Goal: Information Seeking & Learning: Learn about a topic

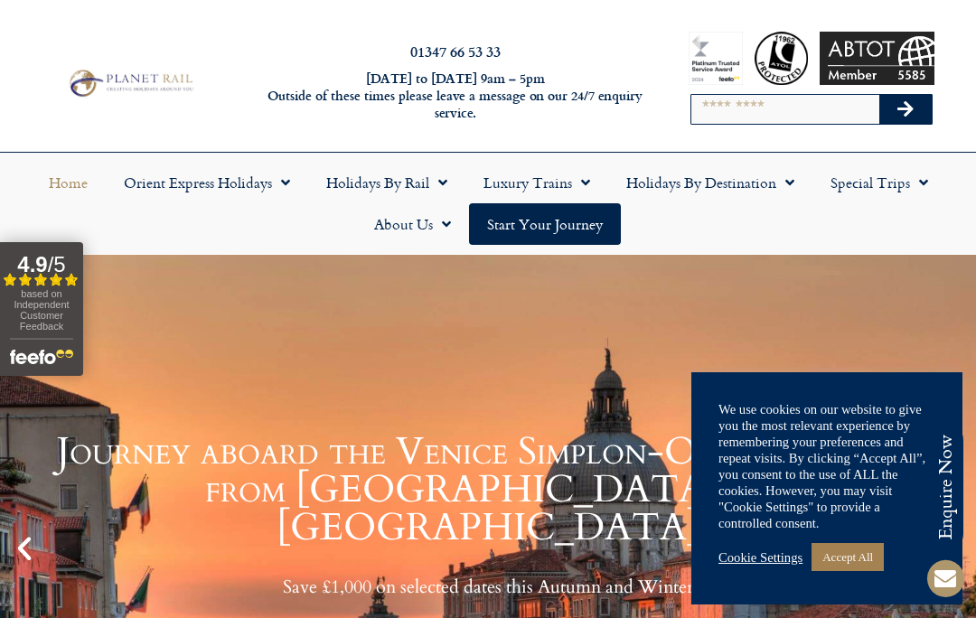
click at [439, 183] on span "Menu" at bounding box center [438, 182] width 18 height 33
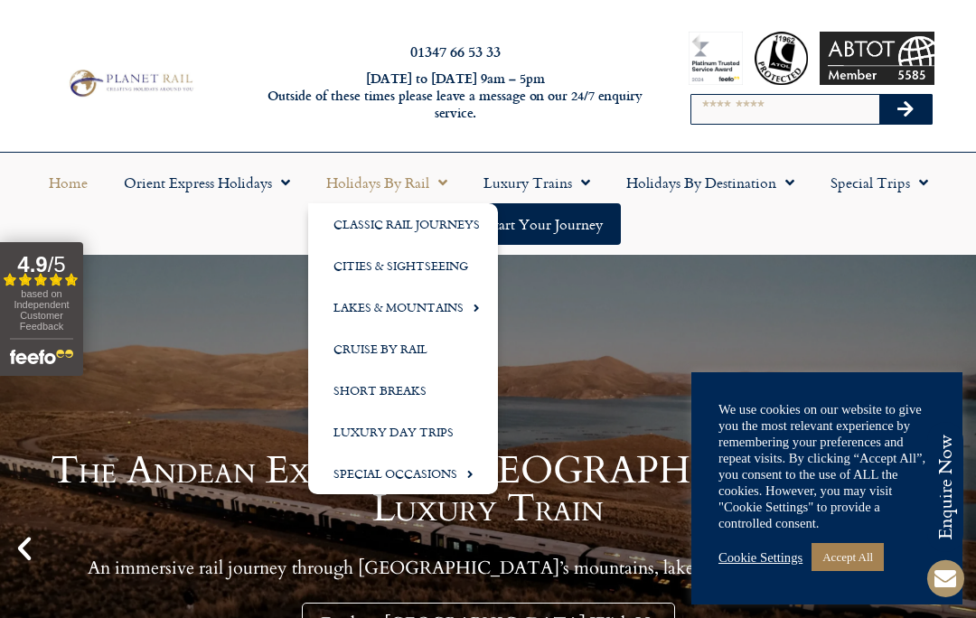
click at [429, 311] on link "Lakes & Mountains" at bounding box center [403, 308] width 190 height 42
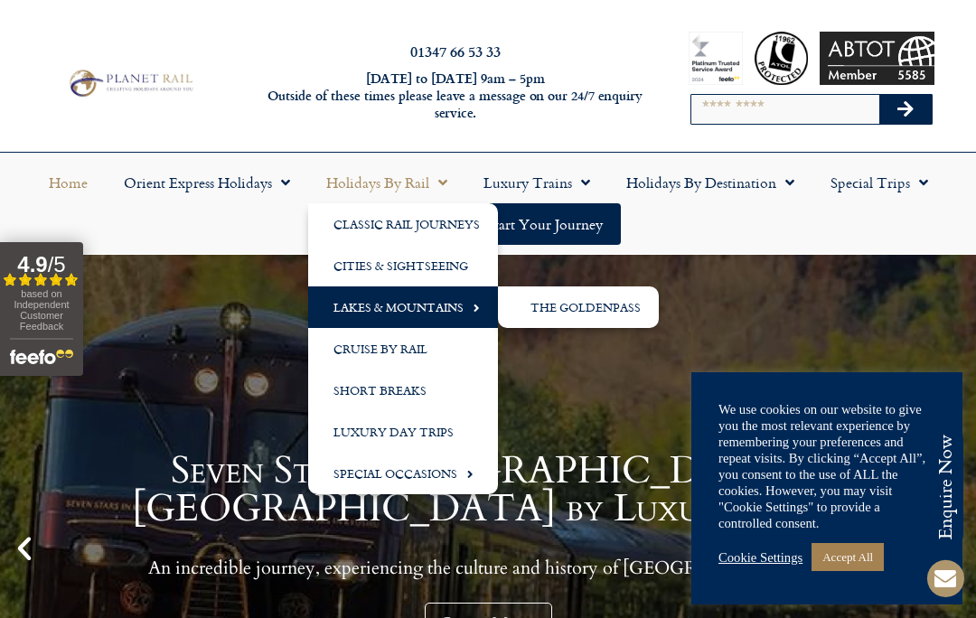
click at [598, 392] on div "Seven Stars Kyushu: Japan by Luxury Train An incredible journey, experiencing t…" at bounding box center [488, 549] width 976 height 588
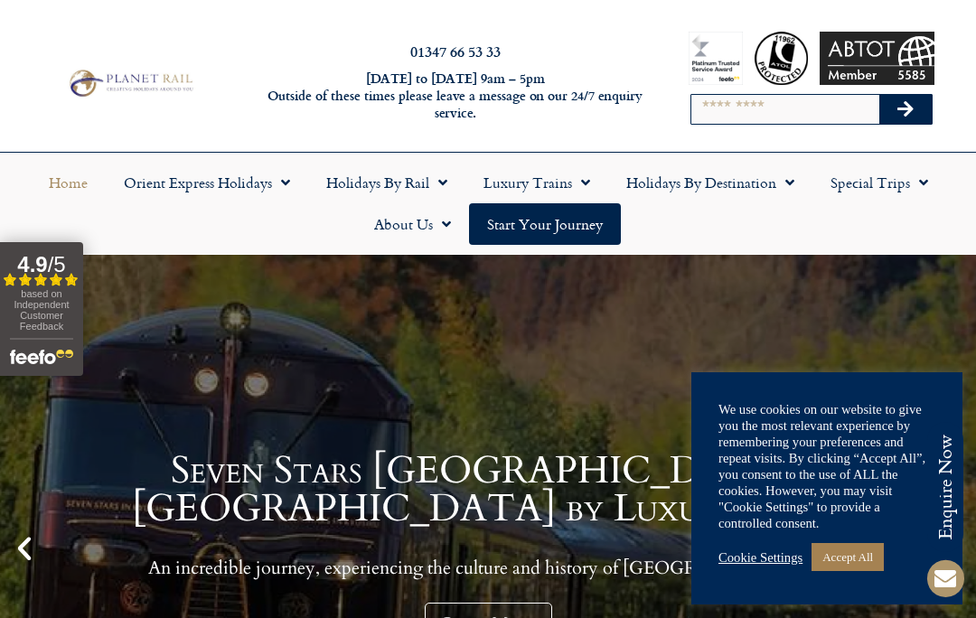
click at [725, 100] on input "Search" at bounding box center [786, 109] width 188 height 29
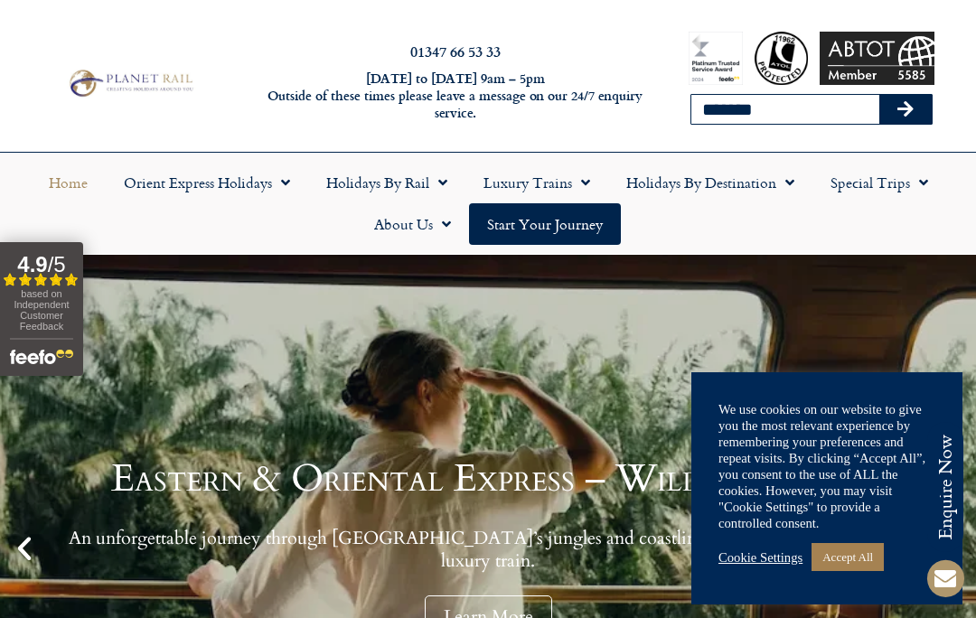
type input "*******"
click at [906, 109] on button "Search" at bounding box center [906, 109] width 52 height 29
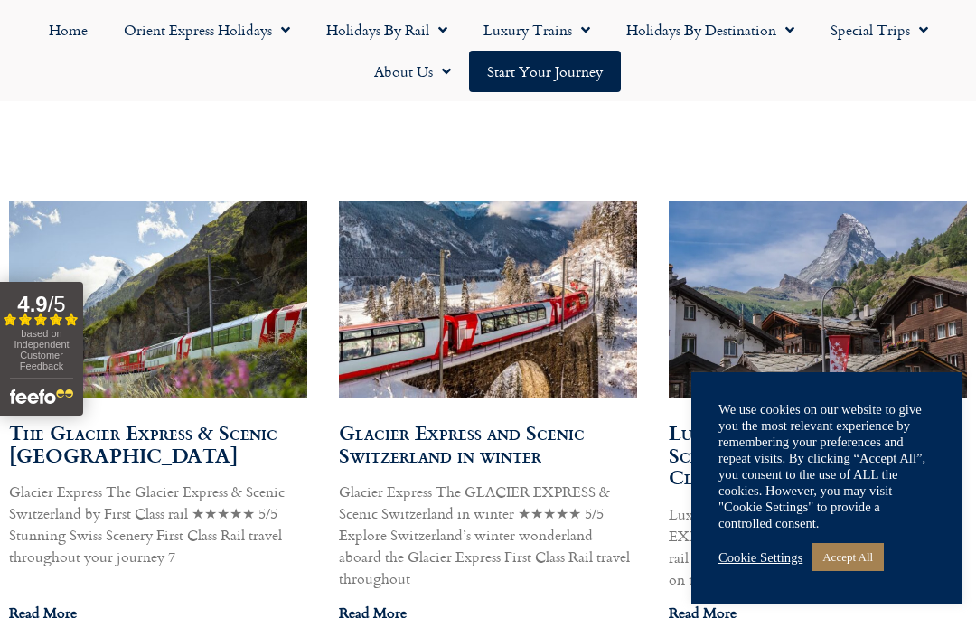
scroll to position [1004, 0]
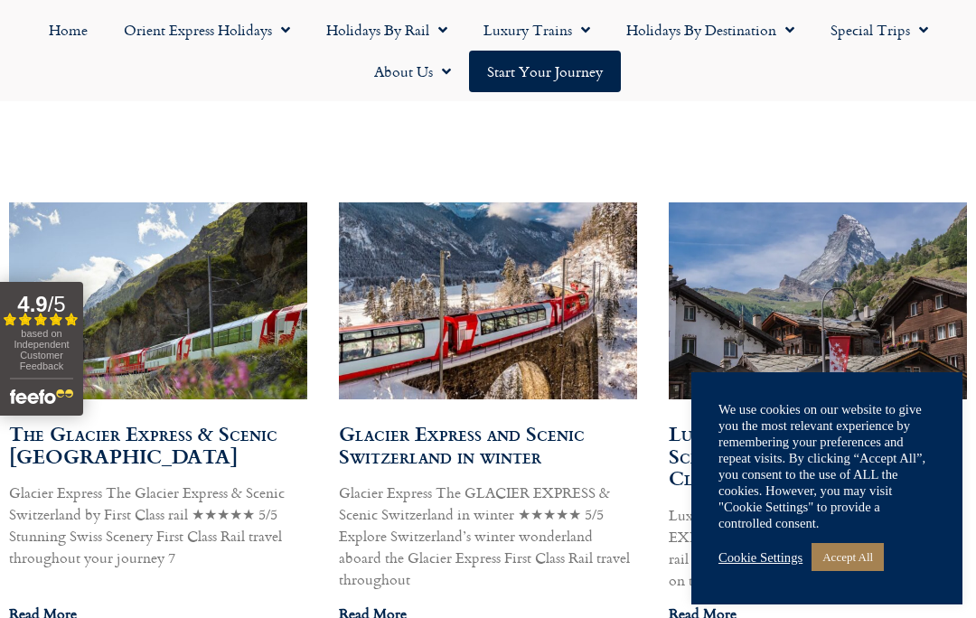
click at [861, 571] on link "Accept All" at bounding box center [848, 557] width 72 height 28
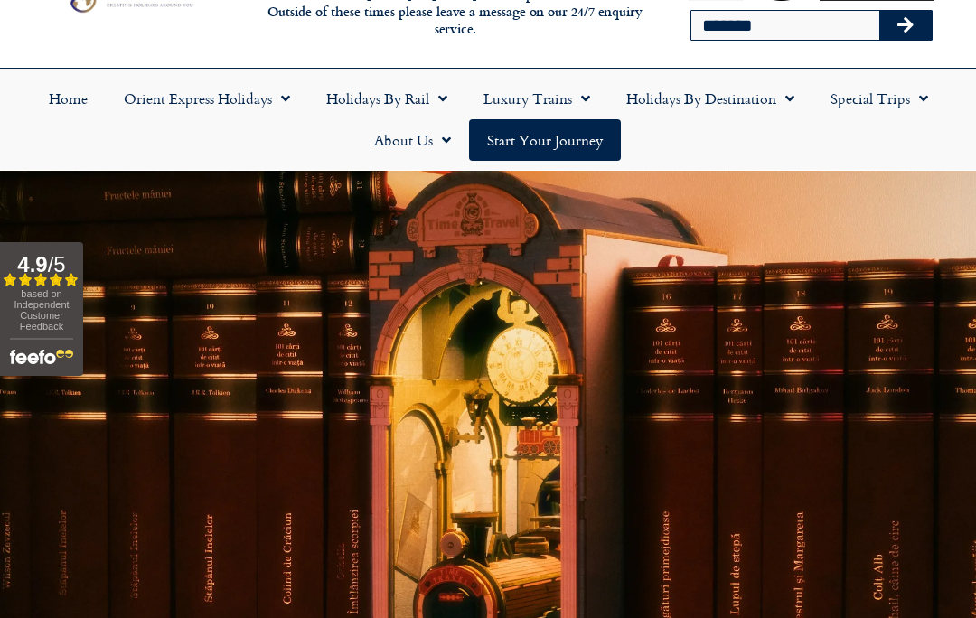
scroll to position [74, 0]
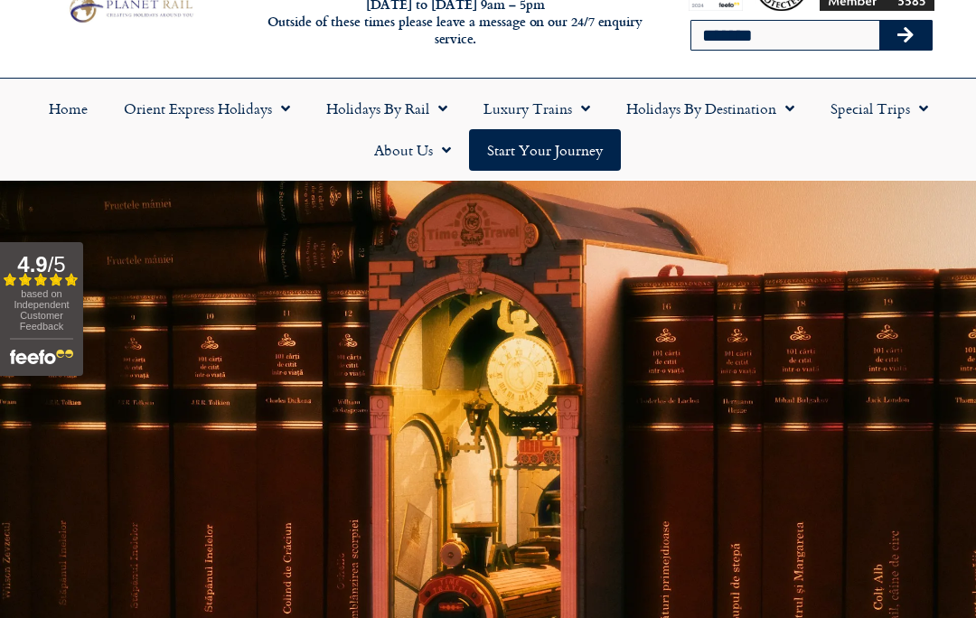
click at [438, 106] on span "Menu" at bounding box center [438, 108] width 18 height 33
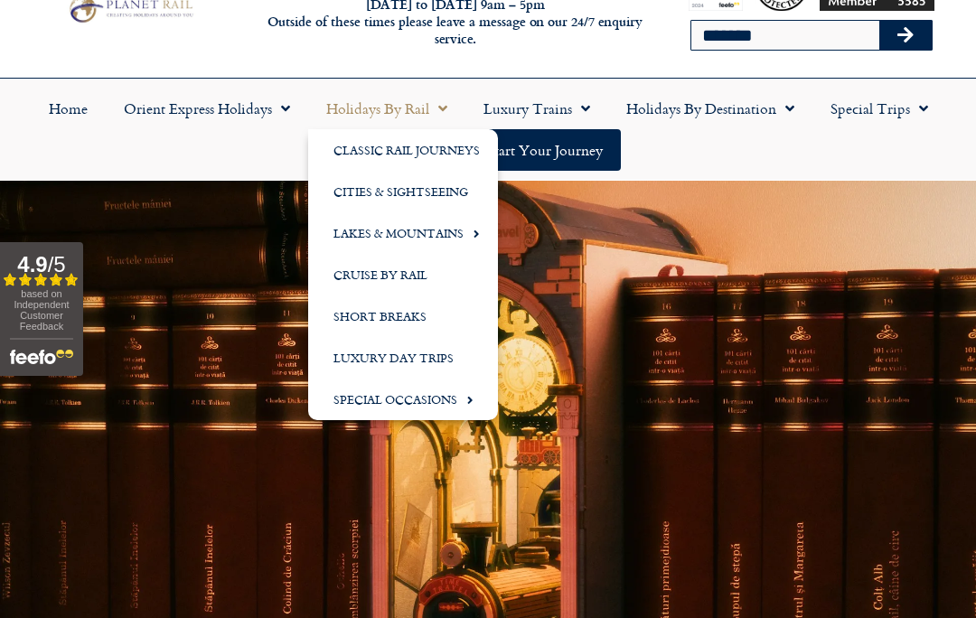
click at [419, 152] on link "Classic Rail Journeys" at bounding box center [403, 150] width 190 height 42
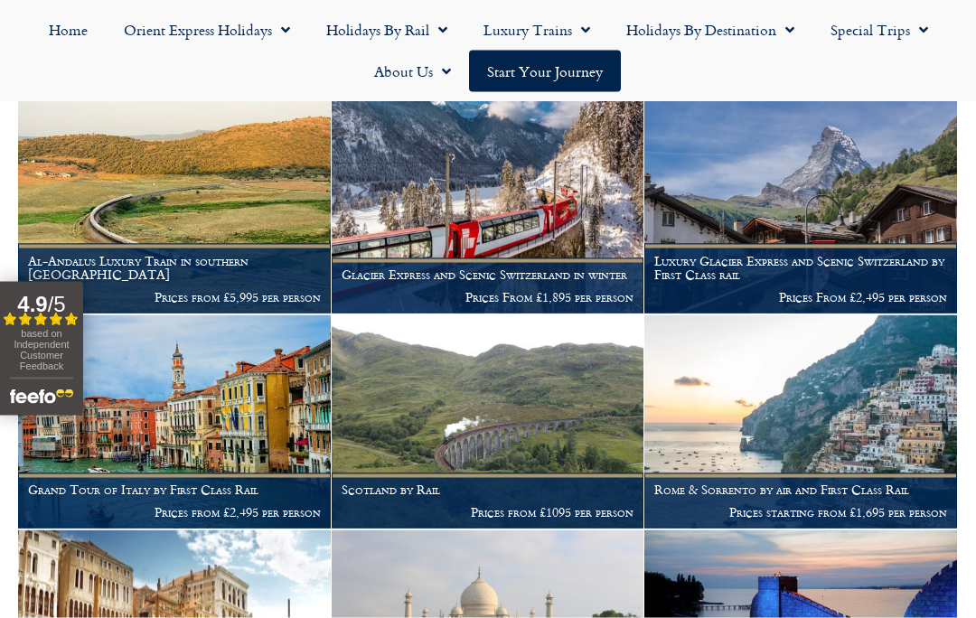
scroll to position [820, 0]
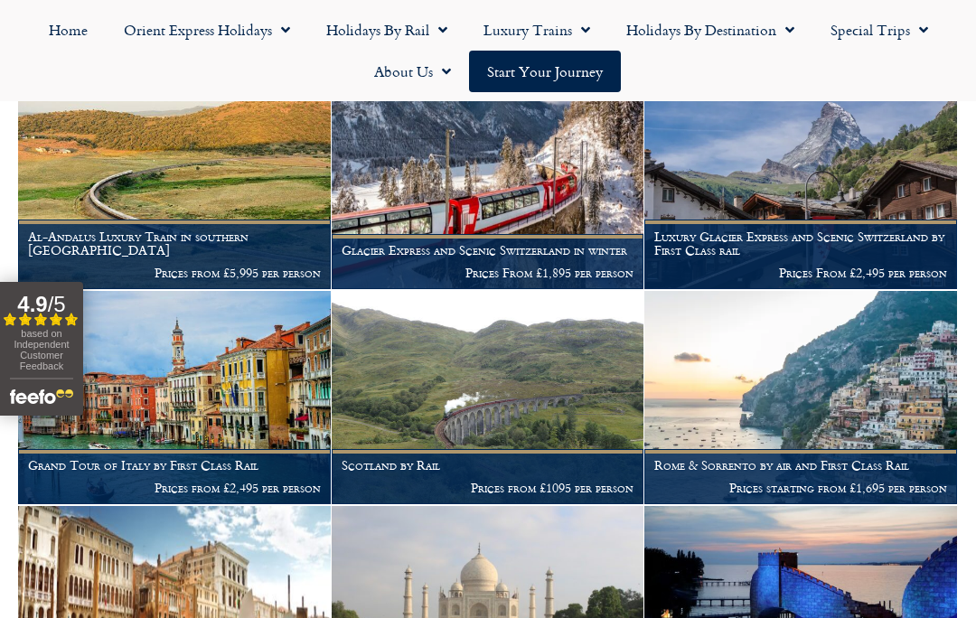
click at [228, 481] on p "Prices from £2,495 per person" at bounding box center [174, 488] width 293 height 14
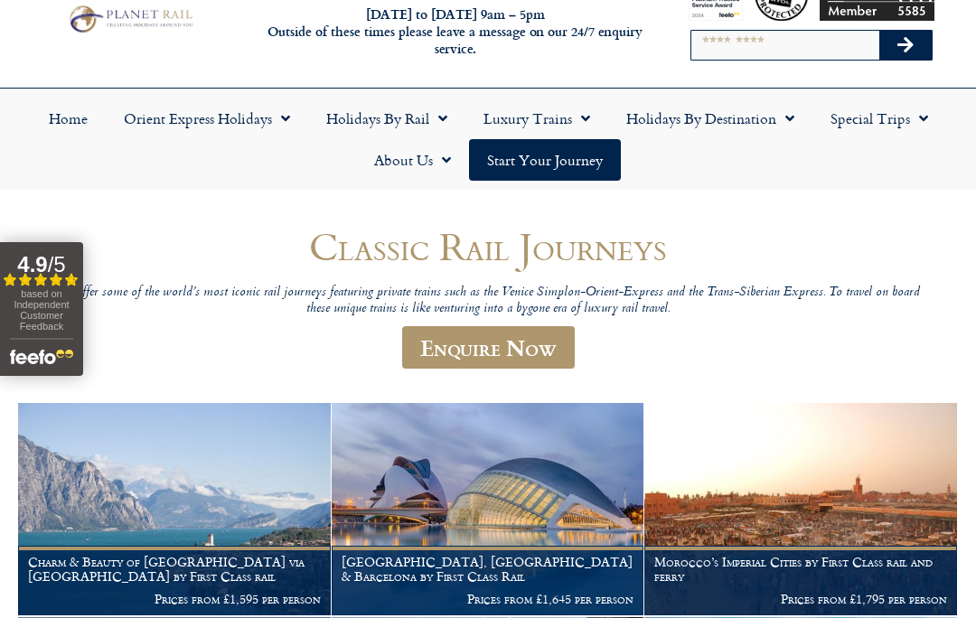
scroll to position [61, 0]
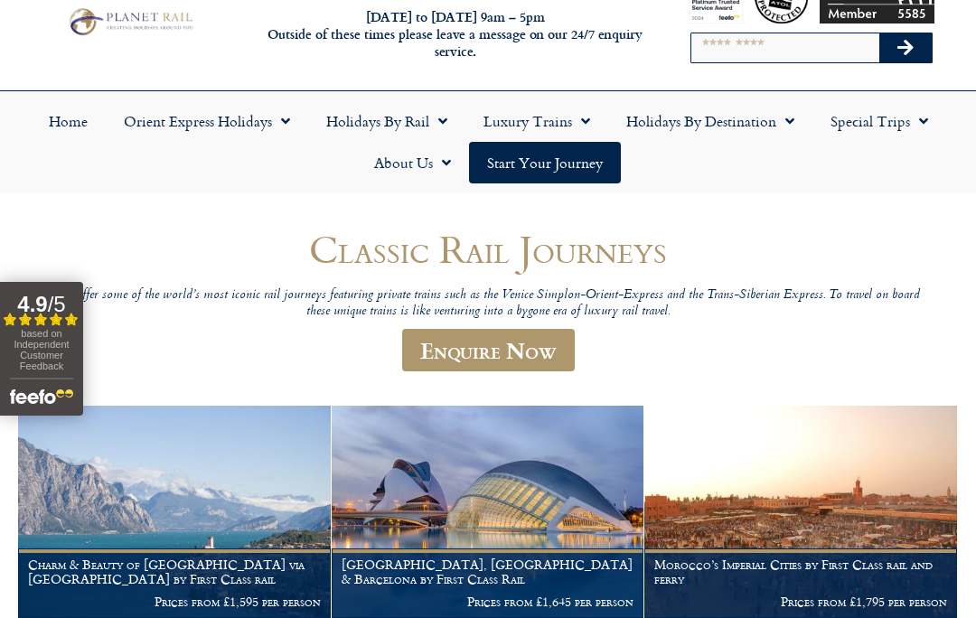
click at [782, 117] on span "Menu" at bounding box center [786, 121] width 18 height 33
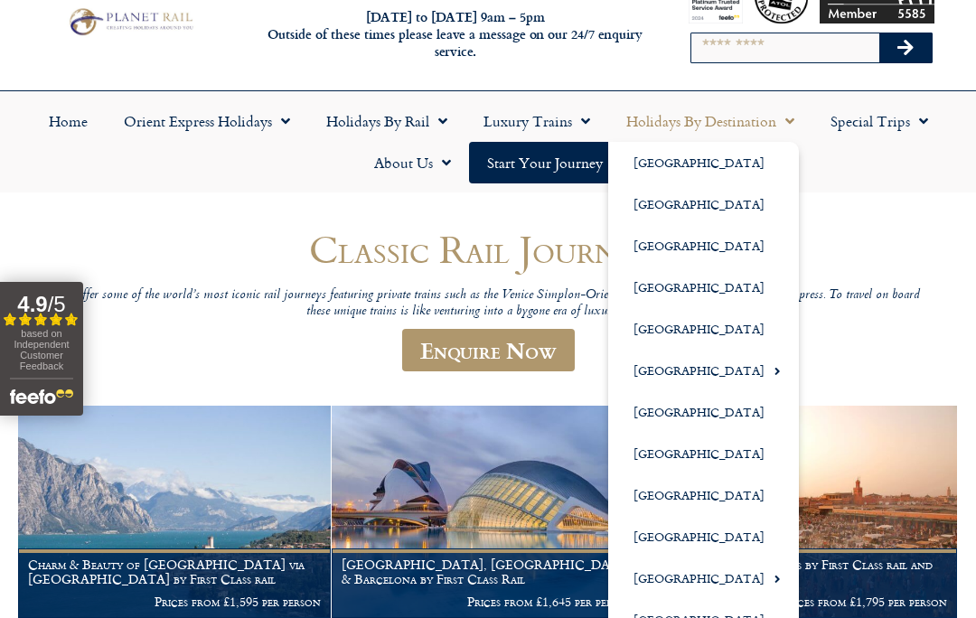
click at [660, 539] on link "[GEOGRAPHIC_DATA]" at bounding box center [703, 537] width 191 height 42
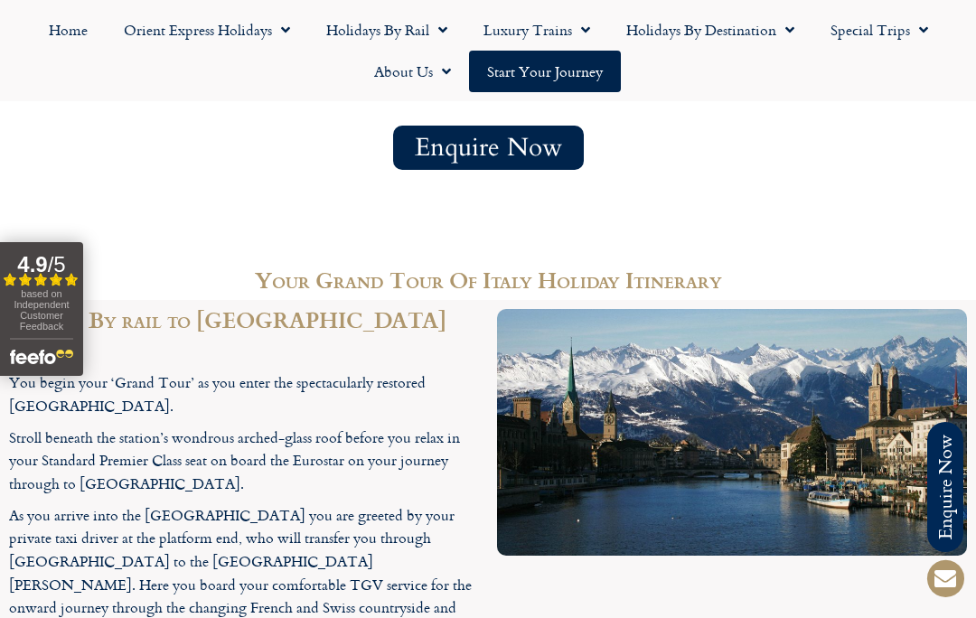
scroll to position [1984, 0]
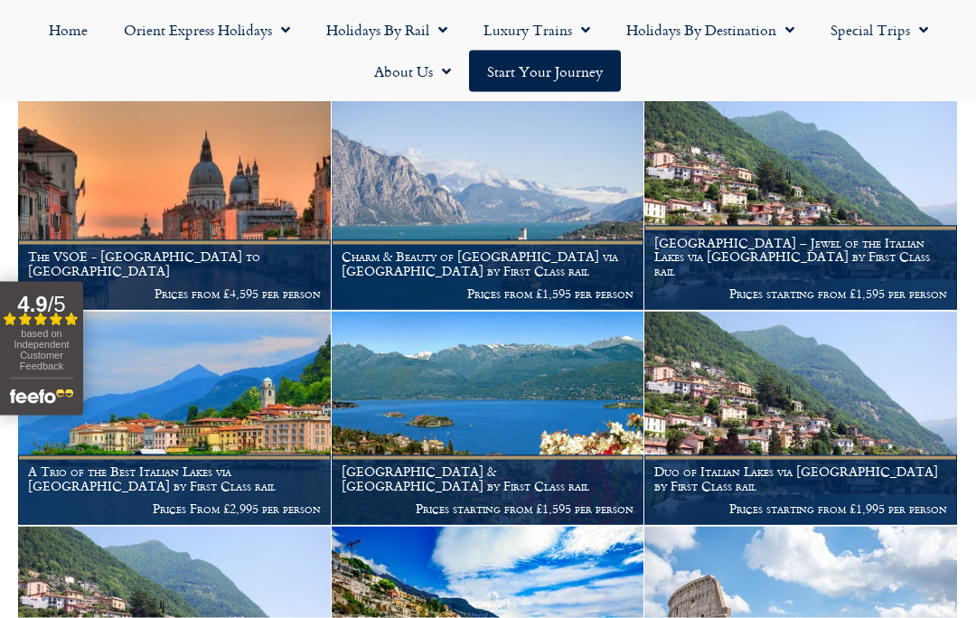
scroll to position [472, 0]
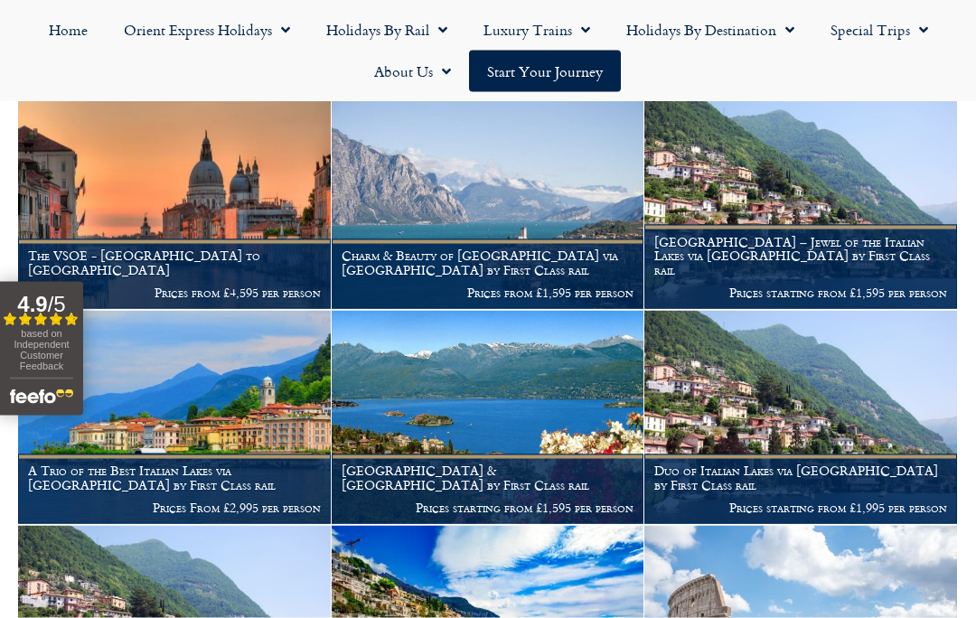
click at [711, 464] on h1 "Duo of Italian Lakes via [GEOGRAPHIC_DATA] by First Class rail" at bounding box center [801, 478] width 293 height 29
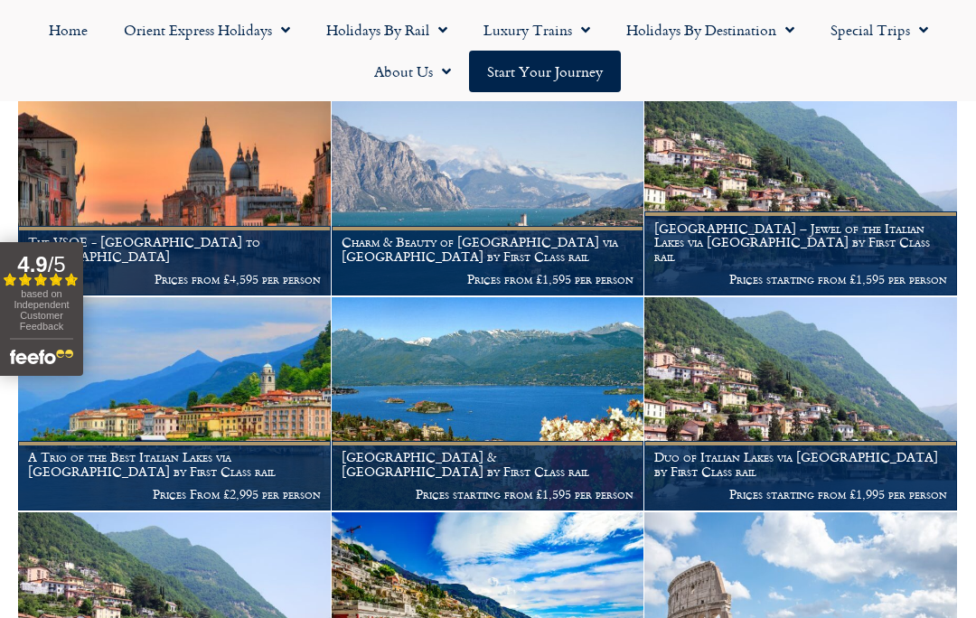
scroll to position [484, 0]
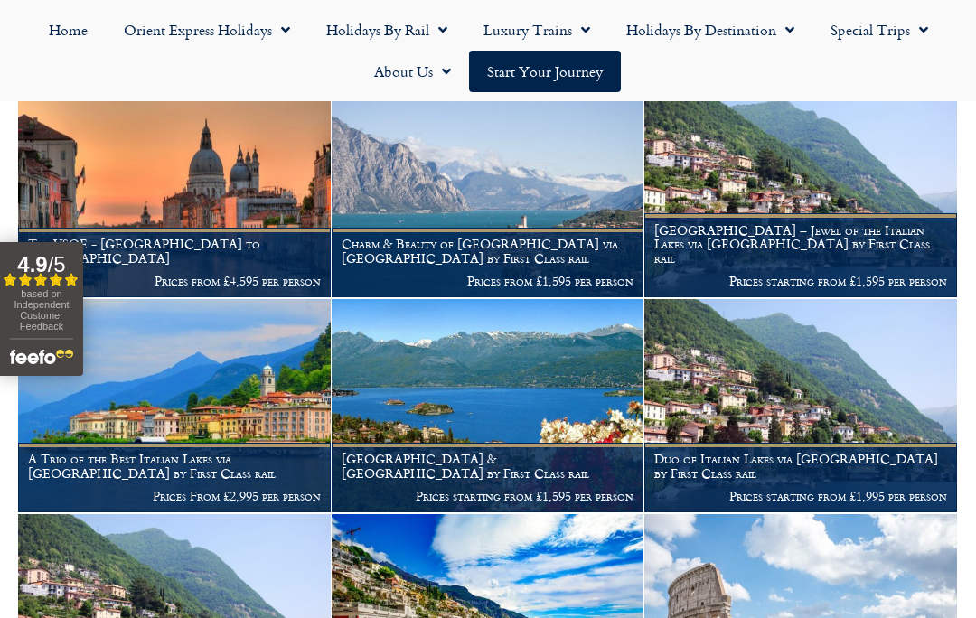
click at [156, 452] on h1 "A Trio of the Best Italian Lakes via [GEOGRAPHIC_DATA] by First Class rail" at bounding box center [174, 466] width 293 height 29
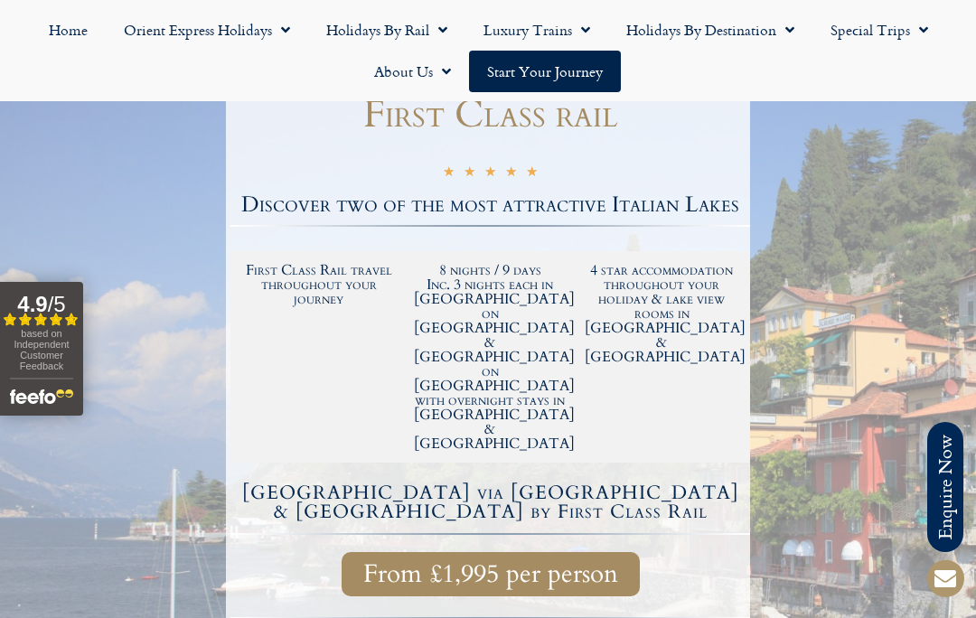
scroll to position [294, 0]
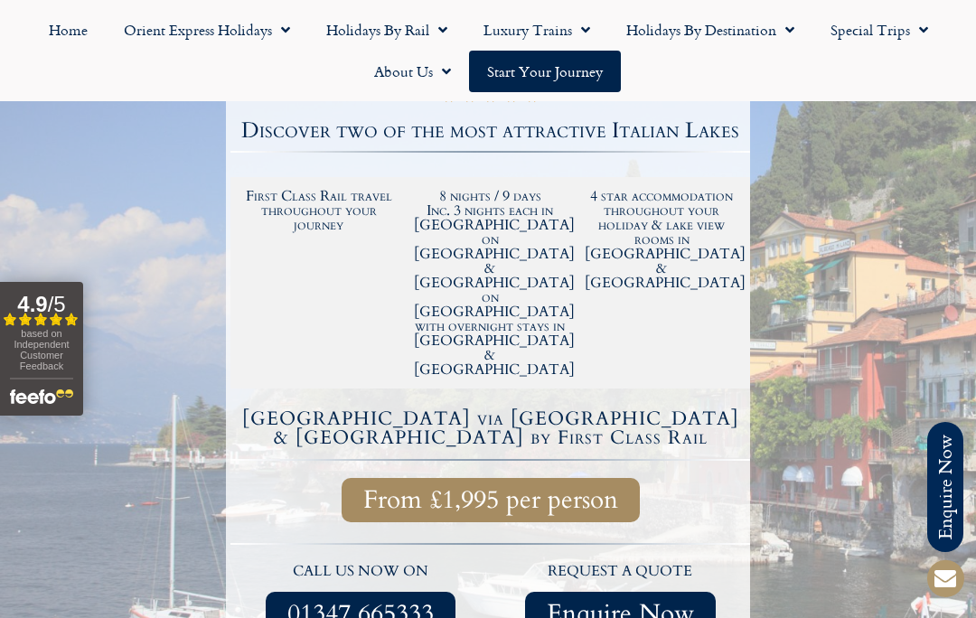
scroll to position [372, 0]
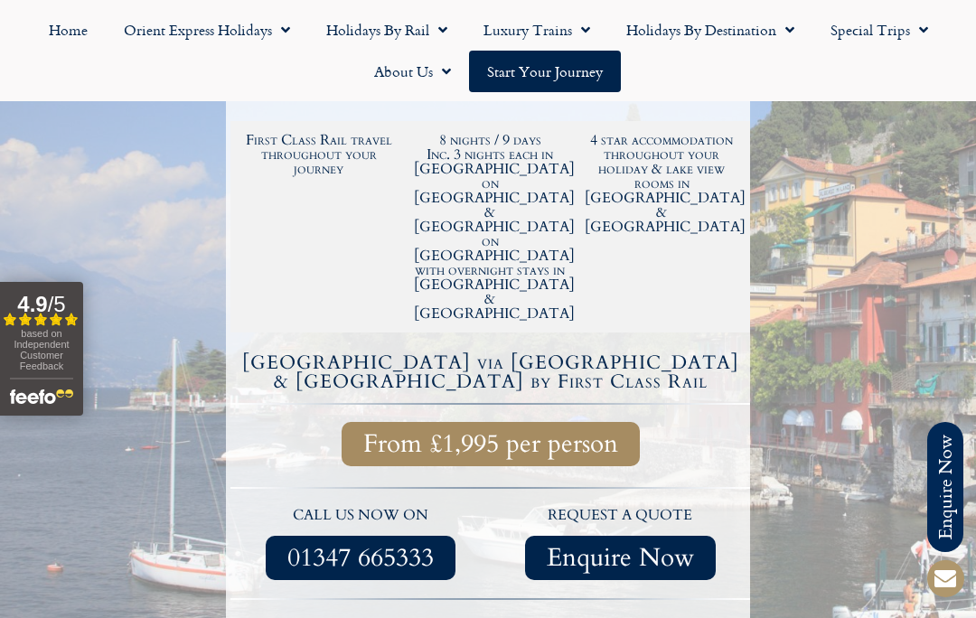
scroll to position [484, 0]
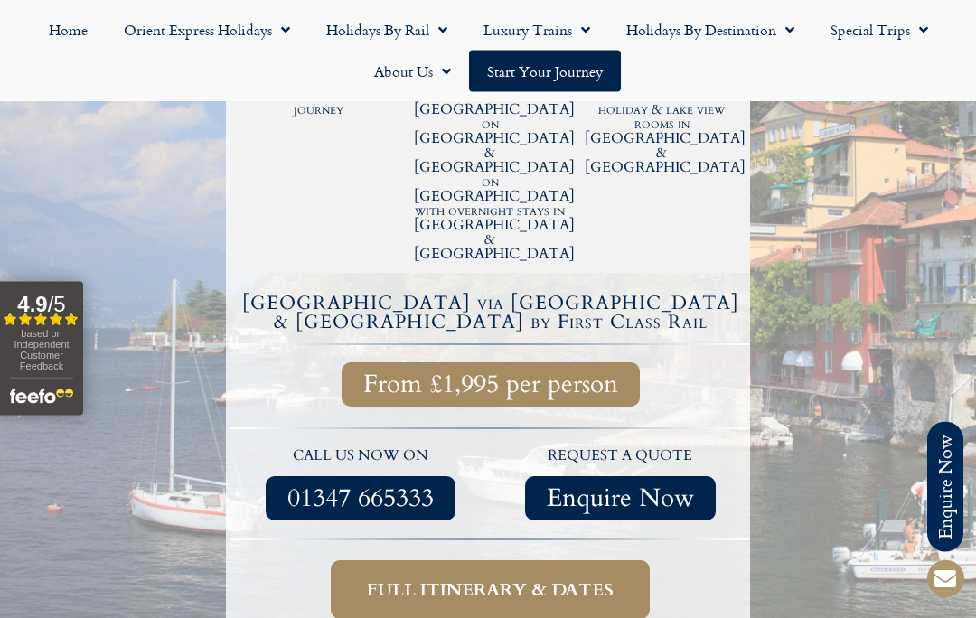
click at [498, 580] on span "Full itinerary & dates" at bounding box center [490, 591] width 247 height 23
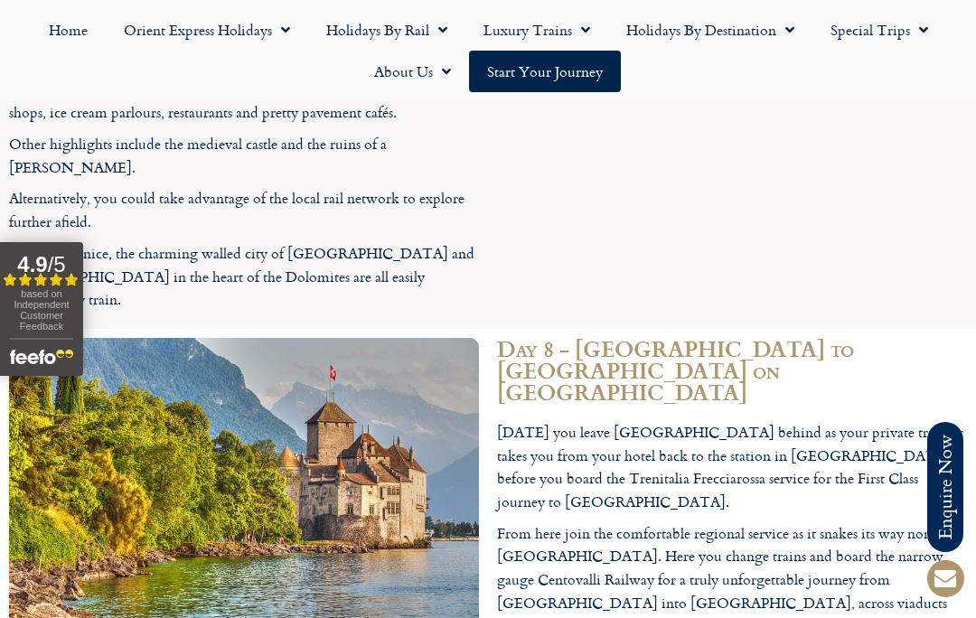
scroll to position [5196, 0]
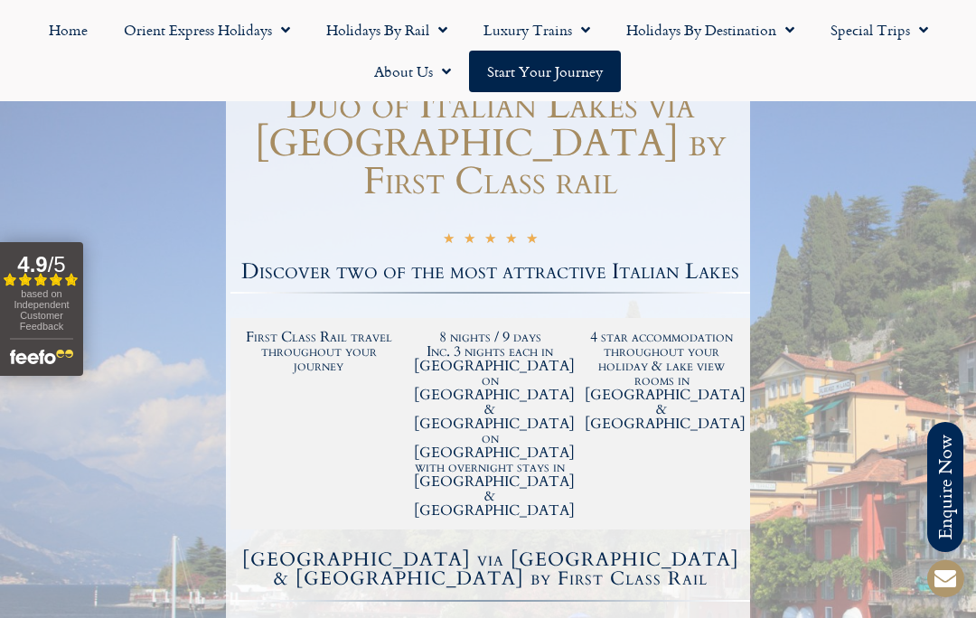
scroll to position [227, 0]
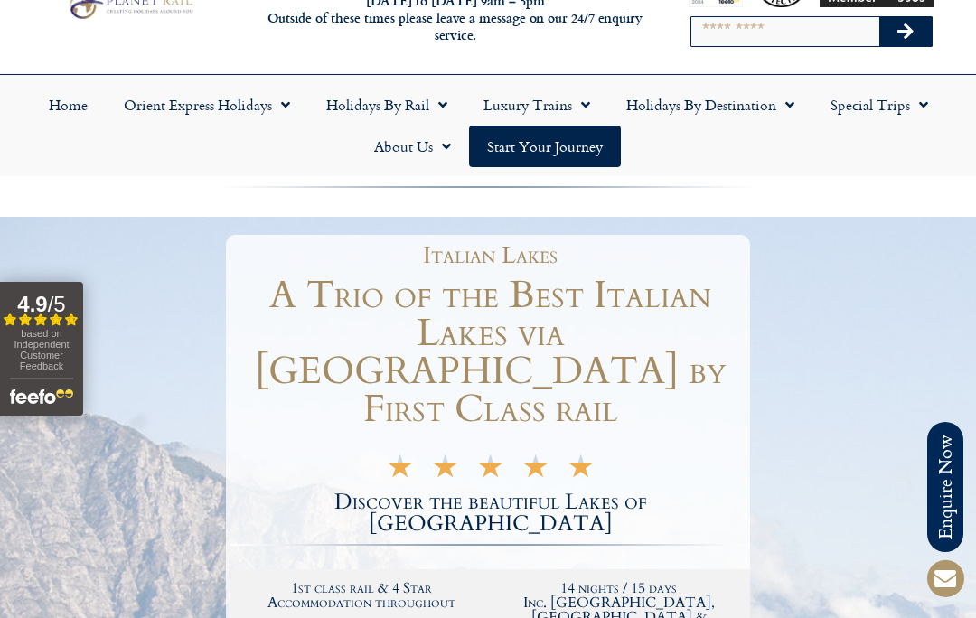
scroll to position [79, 0]
